Goal: Find specific page/section: Find specific page/section

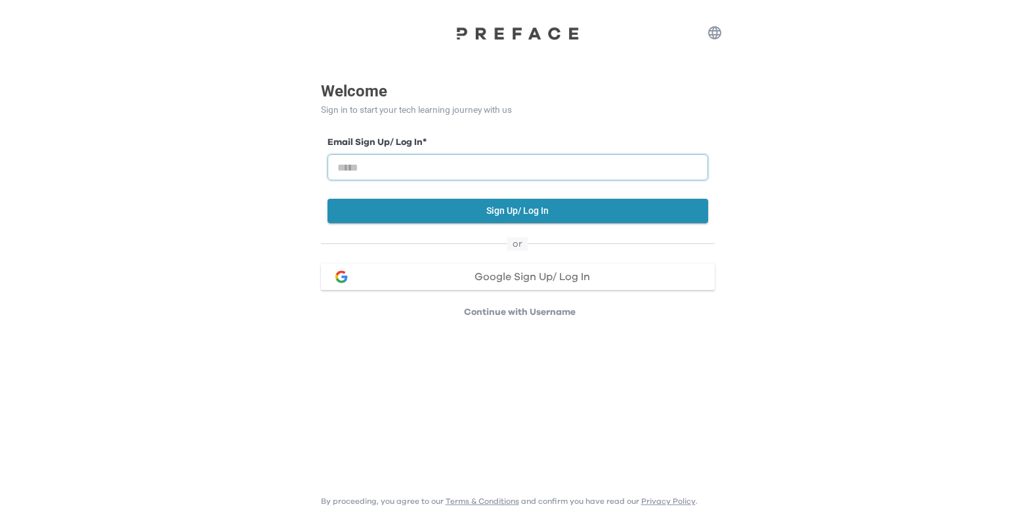
click at [538, 177] on input "email" at bounding box center [518, 167] width 381 height 26
click at [541, 286] on button "Google Sign Up/ Log In" at bounding box center [518, 277] width 394 height 26
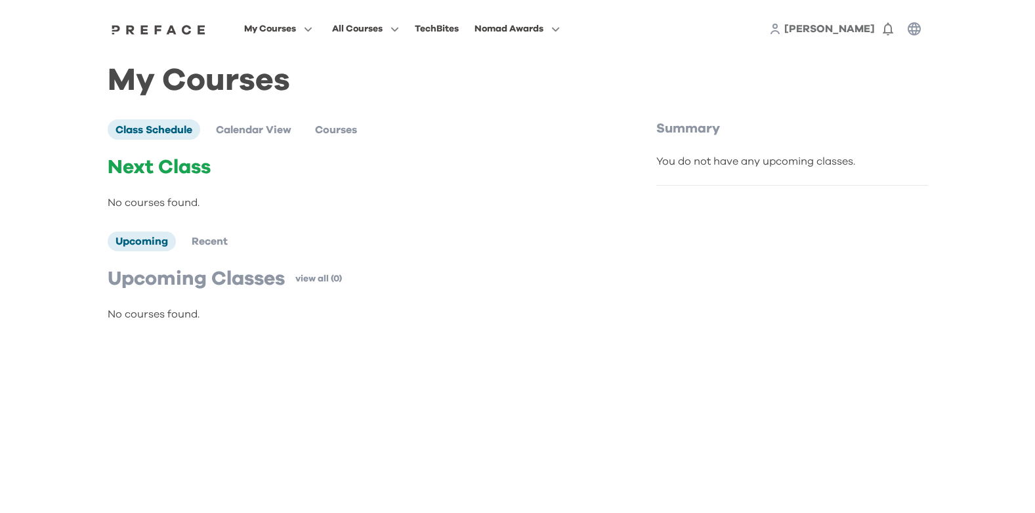
click at [563, 242] on div "Upcoming Recent" at bounding box center [355, 242] width 494 height 20
click at [909, 24] on icon "button" at bounding box center [915, 29] width 16 height 16
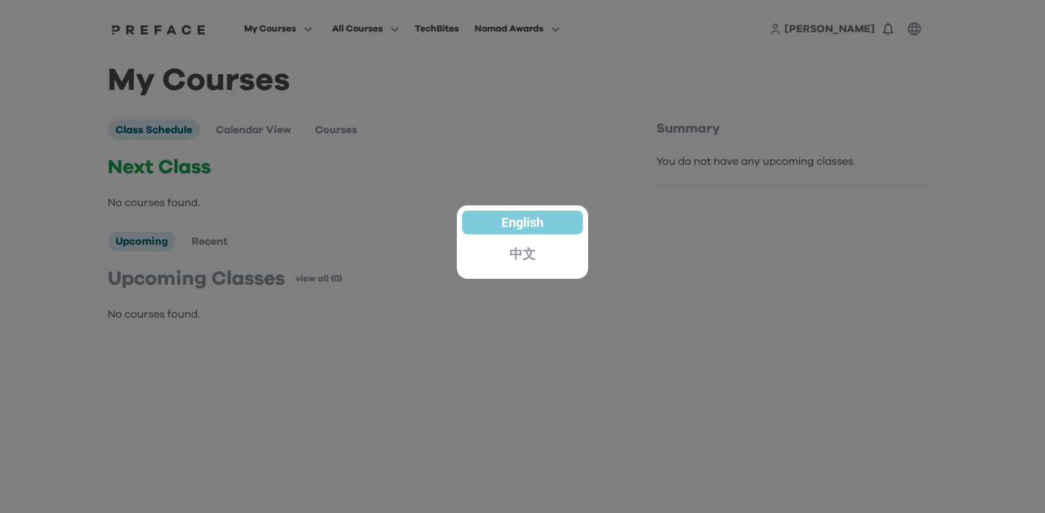
click at [519, 260] on p "中文" at bounding box center [522, 253] width 26 height 13
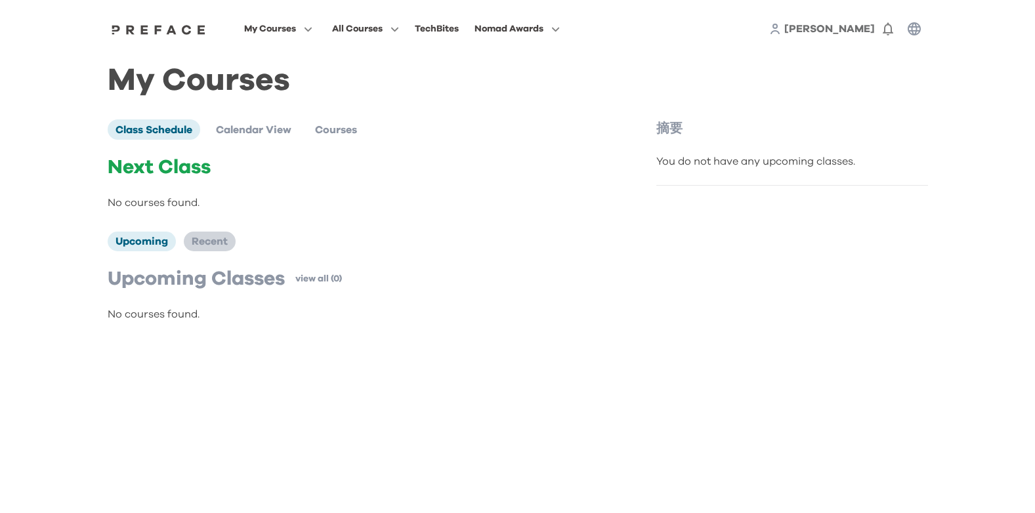
click at [224, 245] on span "Recent" at bounding box center [210, 241] width 36 height 11
click at [178, 312] on p "No courses found." at bounding box center [355, 315] width 494 height 16
click at [158, 250] on li "Upcoming" at bounding box center [142, 242] width 68 height 20
click at [258, 135] on span "Calendar View" at bounding box center [253, 130] width 75 height 11
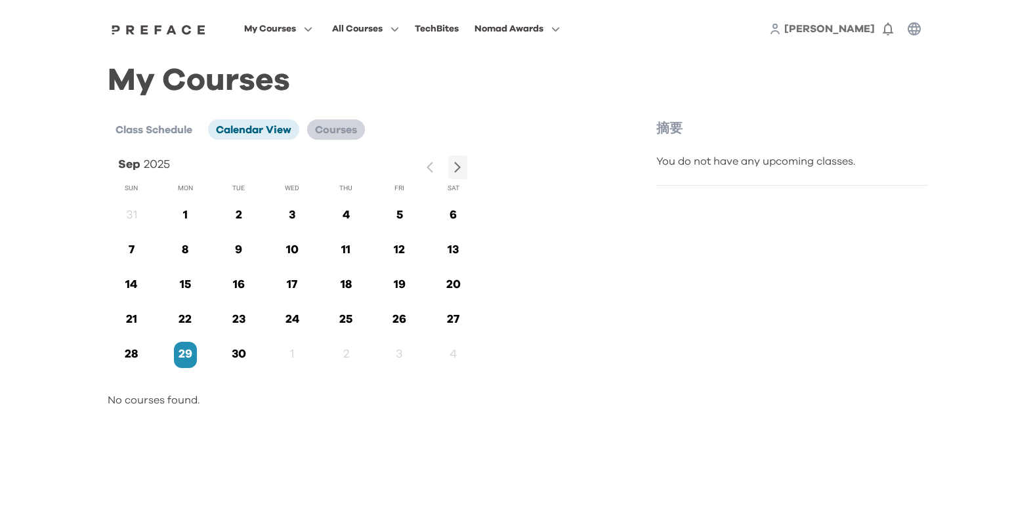
click at [349, 127] on span "Courses" at bounding box center [336, 130] width 42 height 11
